Goal: Transaction & Acquisition: Purchase product/service

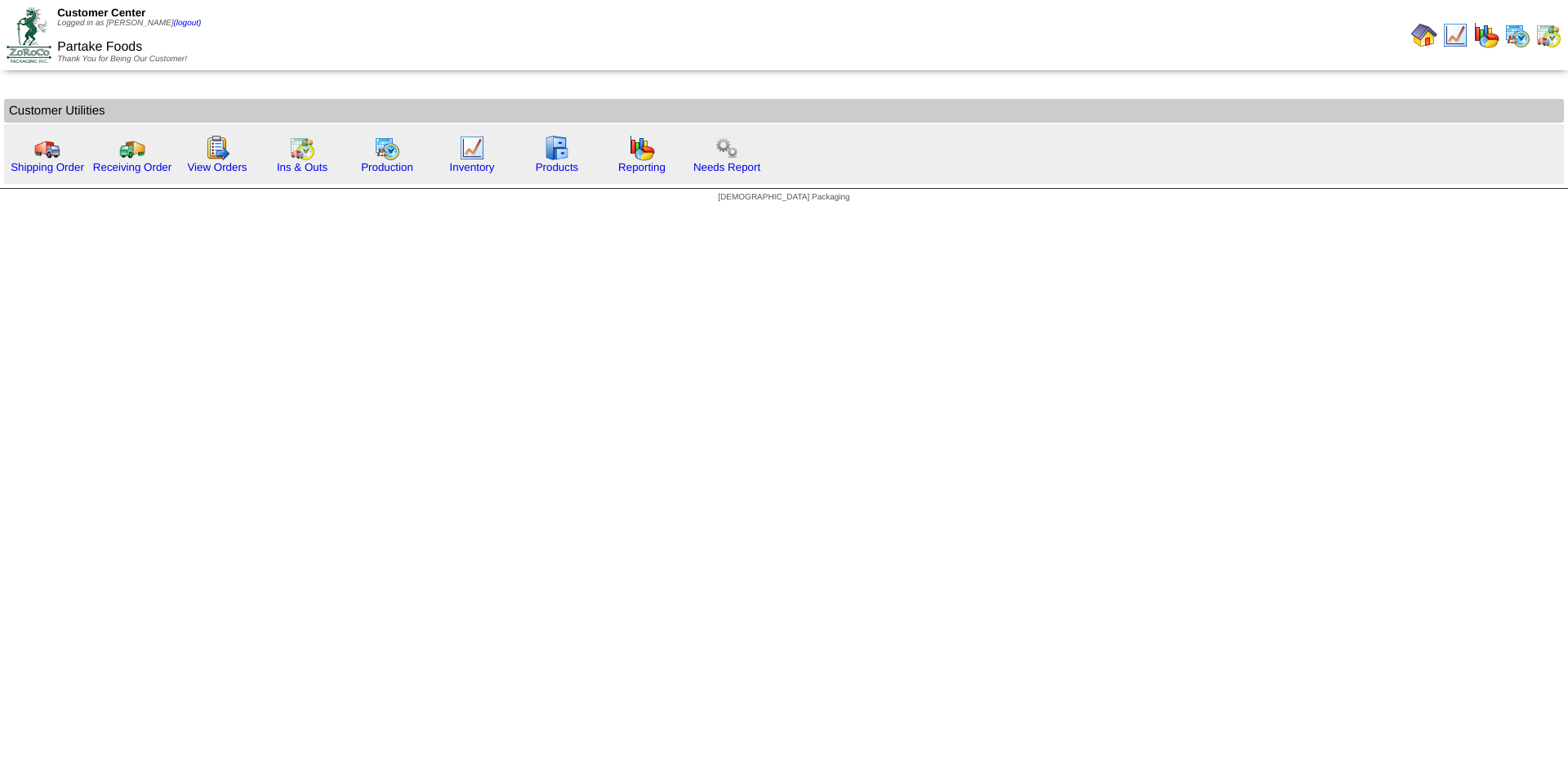
click at [51, 211] on html "Customer Center Logged in as [PERSON_NAME] (logout) Partake Foods Thank You for…" at bounding box center [784, 106] width 1568 height 211
click at [48, 171] on link "Shipping Order" at bounding box center [47, 167] width 74 height 12
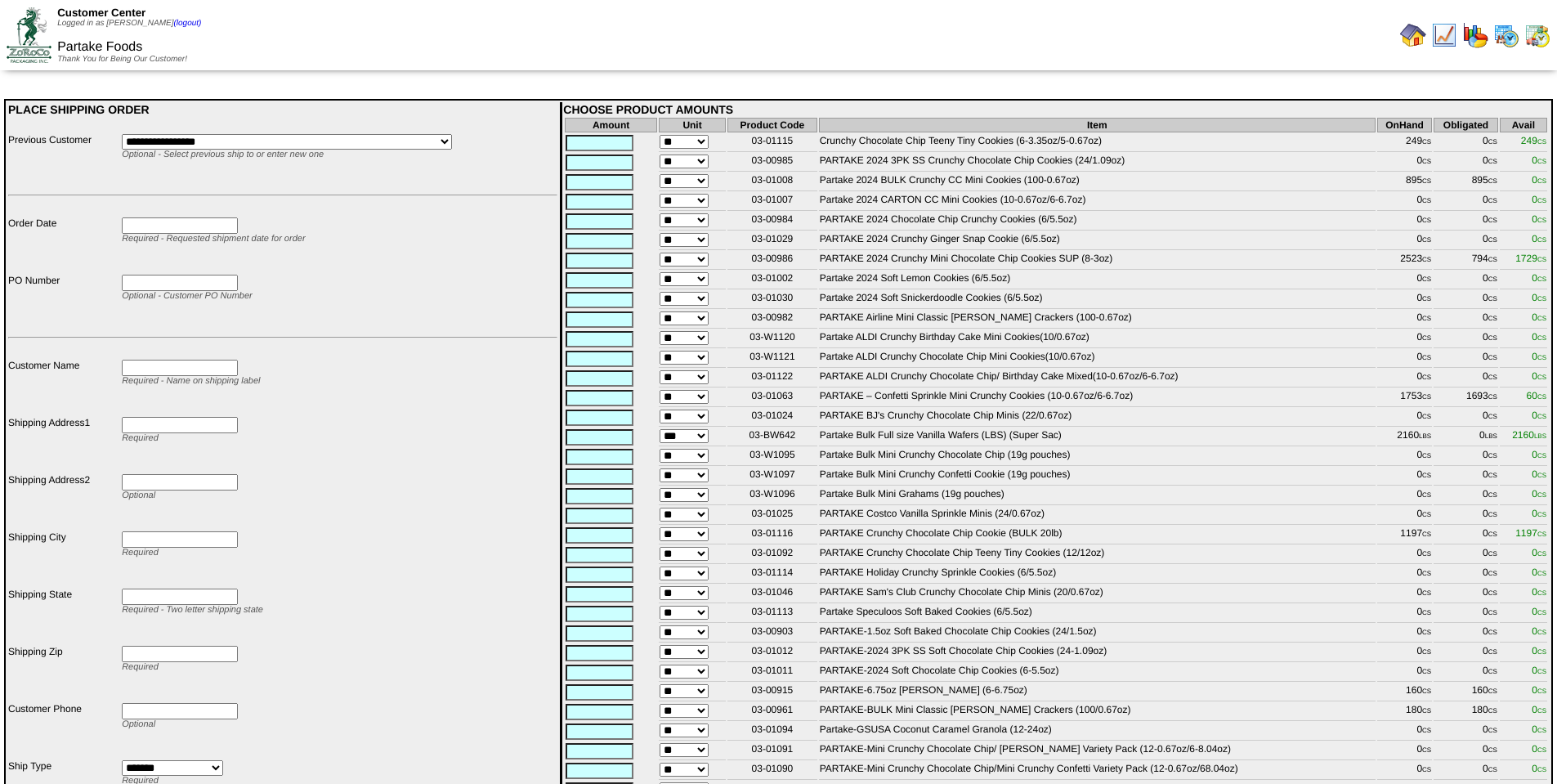
drag, startPoint x: 794, startPoint y: 265, endPoint x: 747, endPoint y: 266, distance: 47.0
click at [747, 266] on td "03-00986" at bounding box center [773, 260] width 90 height 18
copy td "03-00986"
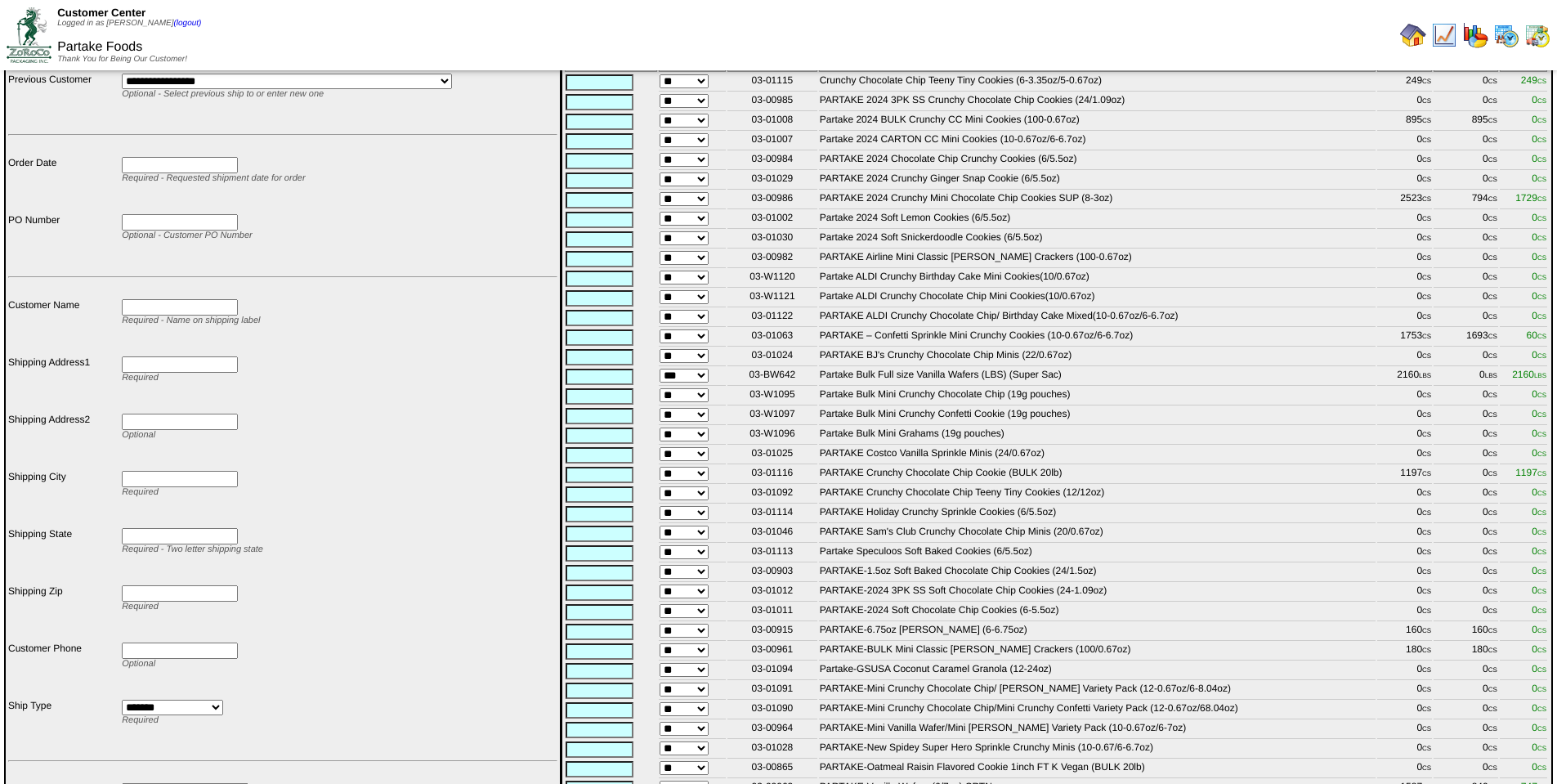
scroll to position [62, 0]
drag, startPoint x: 802, startPoint y: 349, endPoint x: 726, endPoint y: 345, distance: 76.1
click at [728, 344] on td "03-01063" at bounding box center [773, 336] width 90 height 18
copy td "03-01063"
click at [1361, 384] on td "Partake Bulk Full size Vanilla Wafers (LBS) (Super Sac)" at bounding box center [1097, 375] width 557 height 18
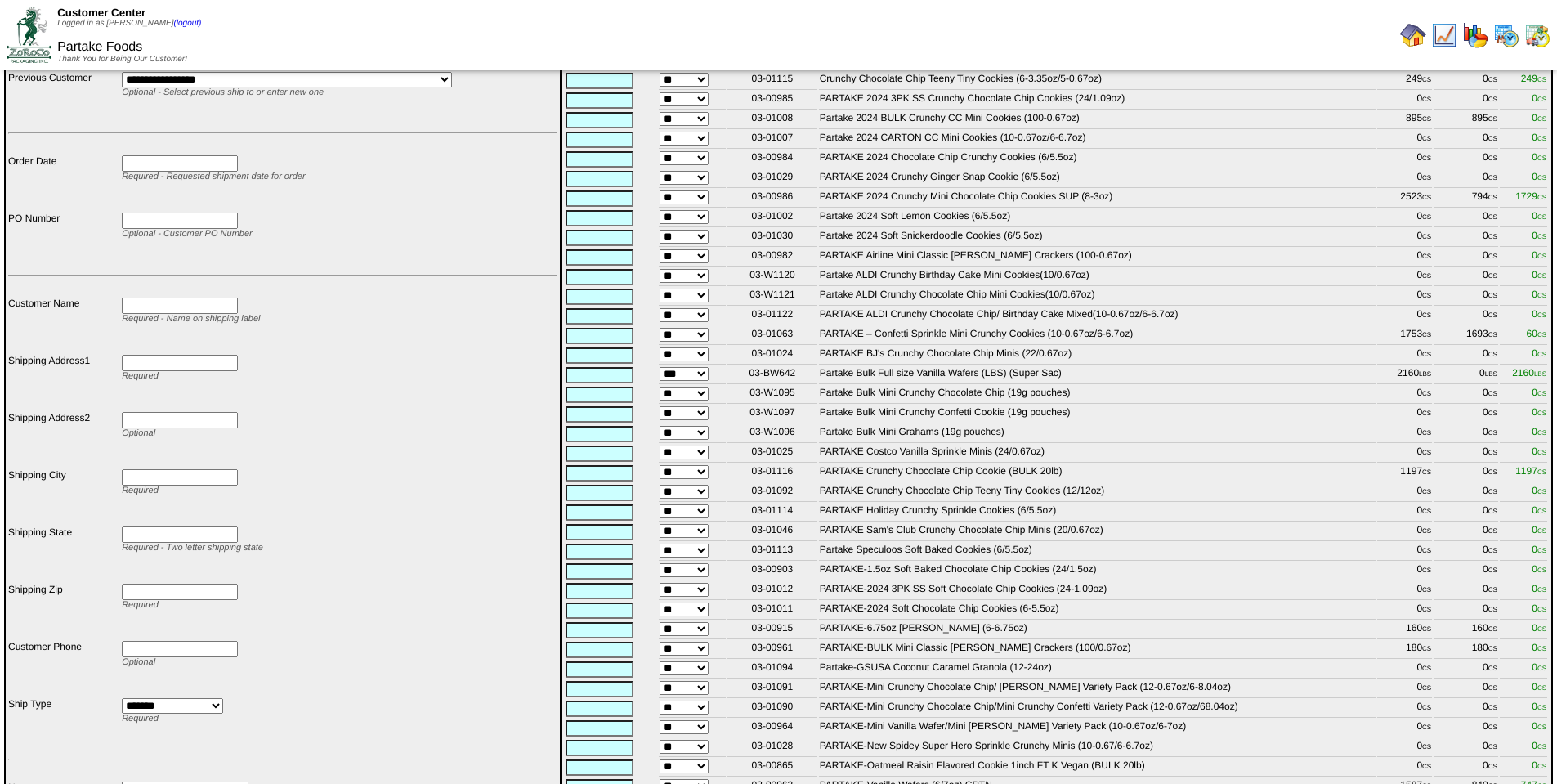
scroll to position [65, 0]
click at [1359, 499] on td "PARTAKE Crunchy Chocolate Chip Teeny Tiny Cookies (12/12oz)" at bounding box center [1097, 489] width 557 height 18
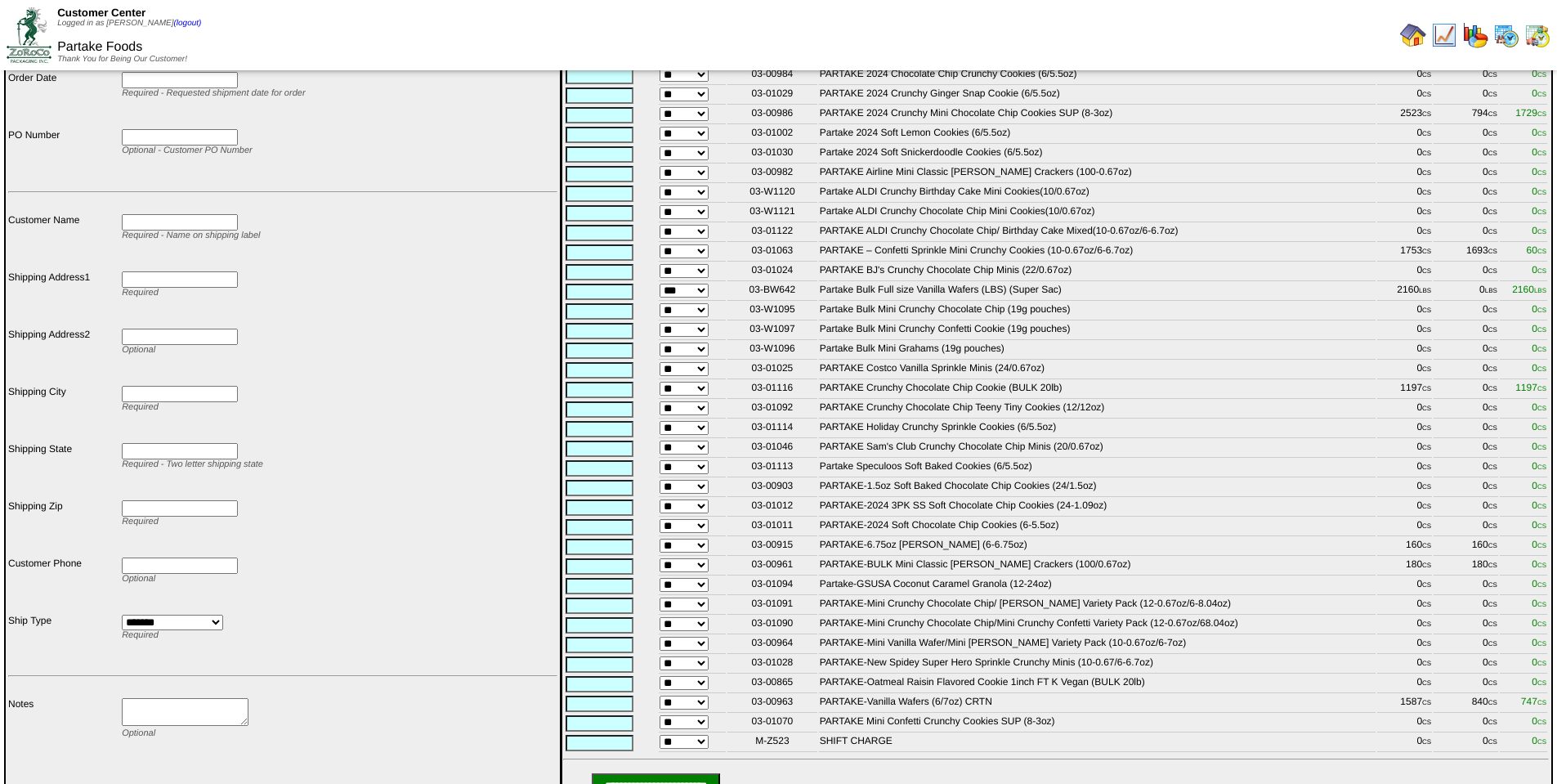
scroll to position [166, 0]
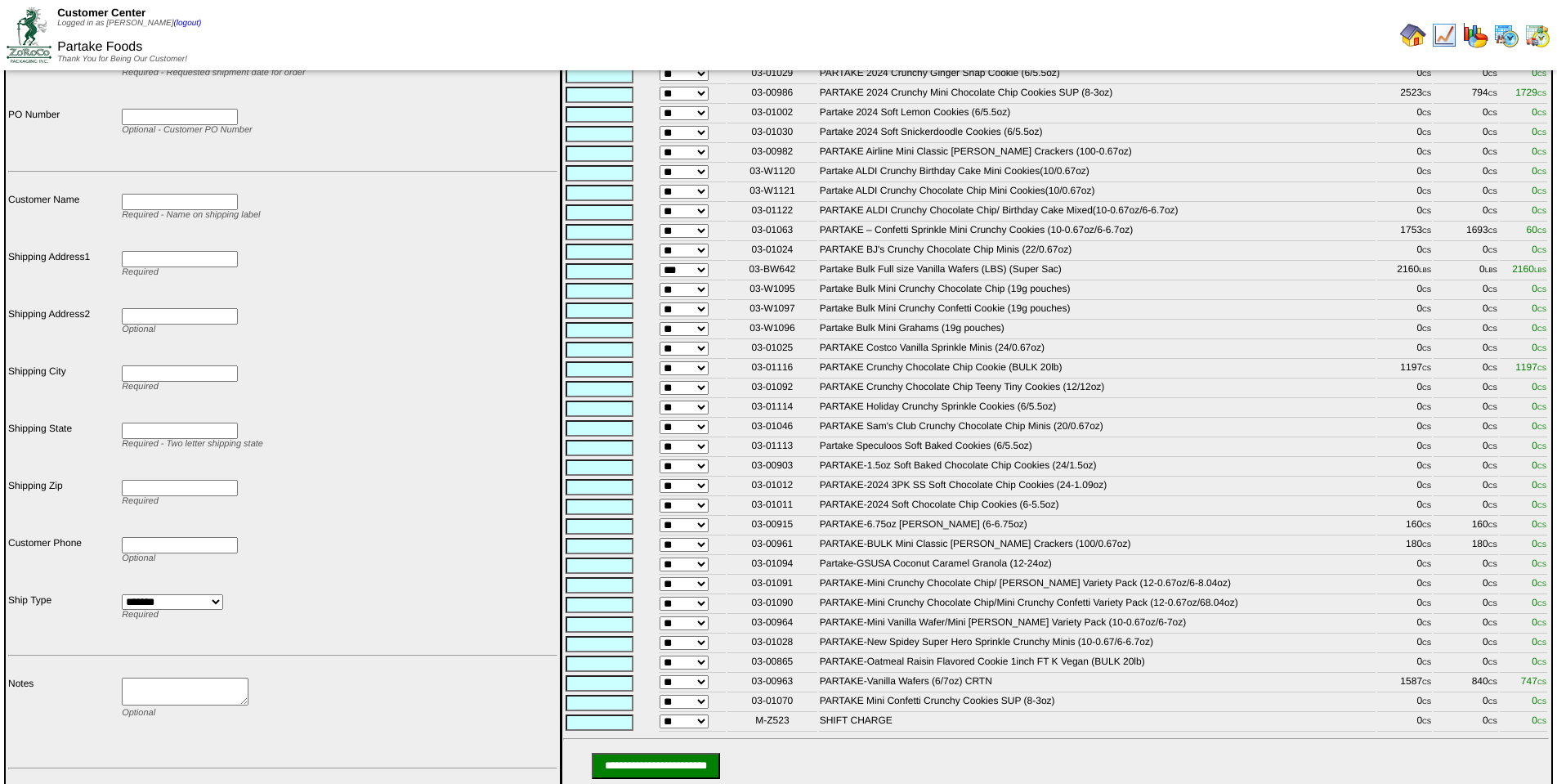
click at [1364, 535] on td "PARTAKE-6.75oz Graham Cracker (6-6.75oz)" at bounding box center [1097, 526] width 557 height 18
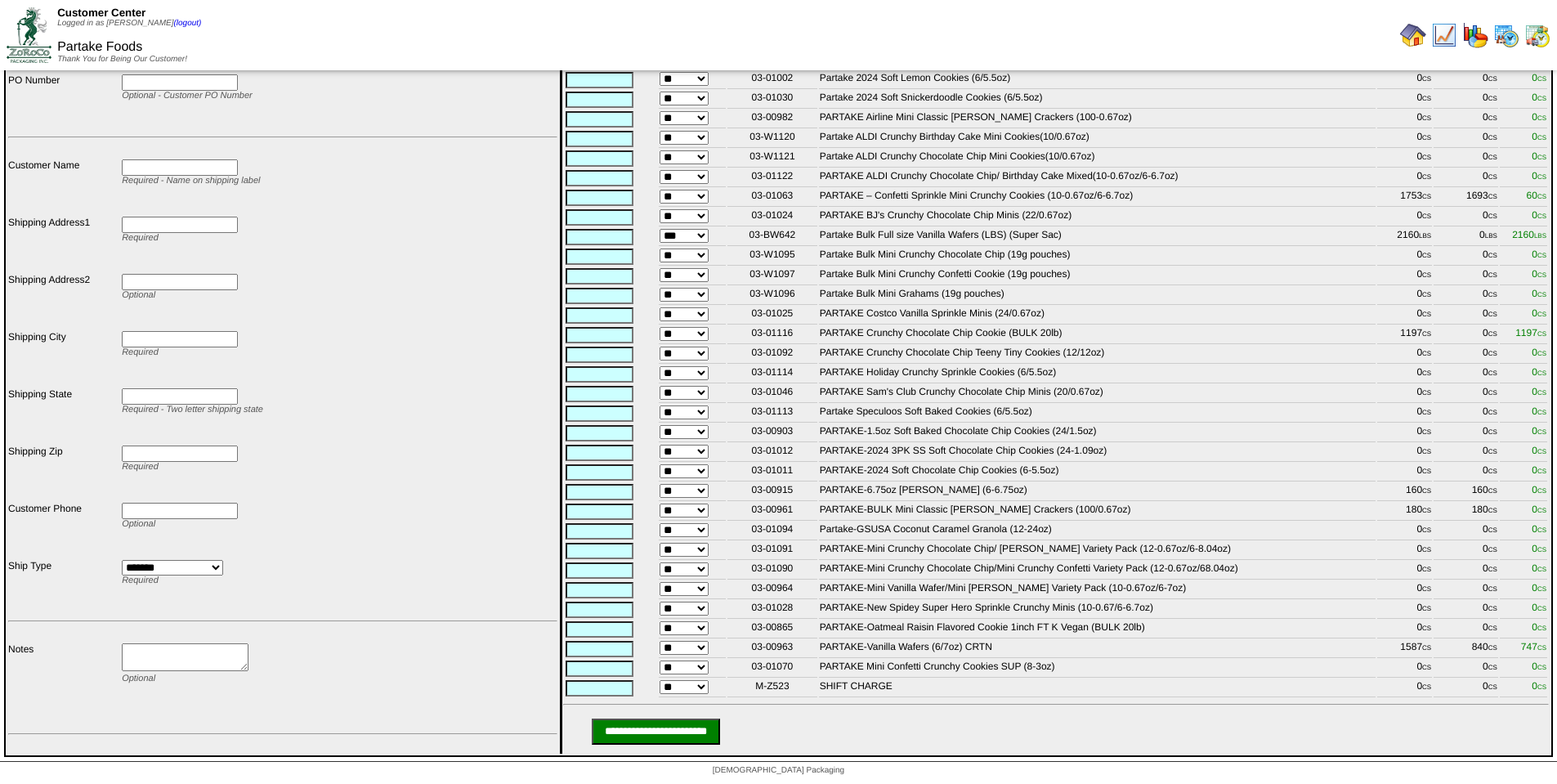
scroll to position [233, 0]
click at [1361, 648] on td "PARTAKE-Vanilla Wafers (6/7oz) CRTN" at bounding box center [1097, 649] width 557 height 18
drag, startPoint x: 789, startPoint y: 645, endPoint x: 751, endPoint y: 648, distance: 38.1
click at [751, 648] on td "03-00963" at bounding box center [773, 649] width 90 height 18
copy td "03-00963"
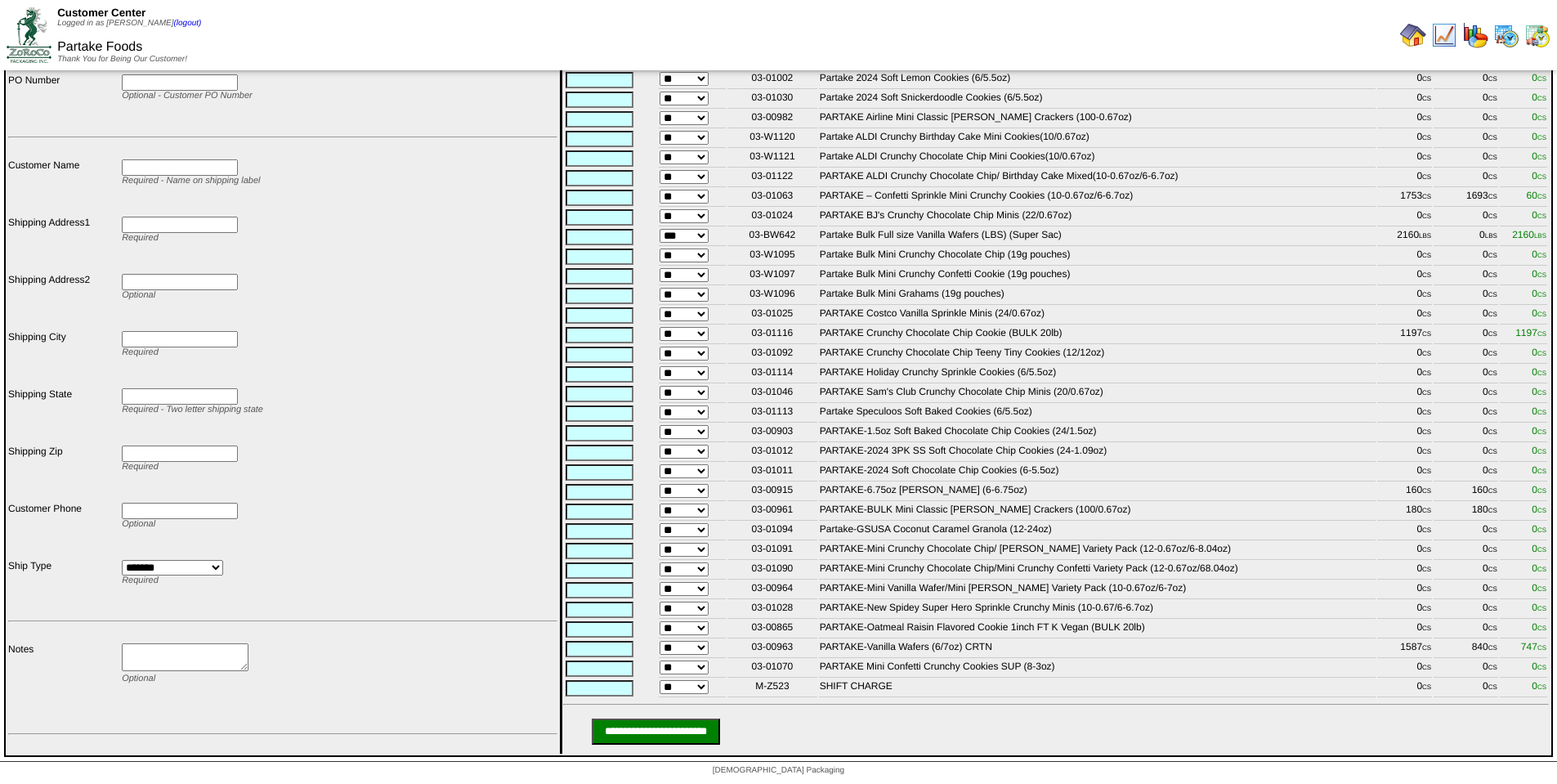
click at [1183, 405] on td "Partake Speculoos Soft Baked Cookies (6/5.5oz)" at bounding box center [1097, 414] width 557 height 18
drag, startPoint x: 864, startPoint y: 336, endPoint x: 1367, endPoint y: 146, distance: 537.7
click at [1535, 345] on tr "** 03-01092 PARTAKE Crunchy Chocolate Chip Teeny Tiny Cookies (12/12oz) 0 CS 0 …" at bounding box center [1057, 354] width 983 height 18
click at [879, 30] on div at bounding box center [1168, 36] width 774 height 33
click at [1045, 9] on td at bounding box center [1168, 36] width 777 height 67
